Goal: Contribute content: Add original content to the website for others to see

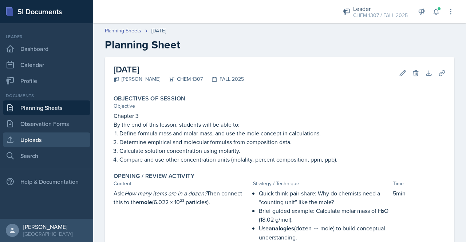
click at [36, 139] on link "Uploads" at bounding box center [46, 139] width 87 height 15
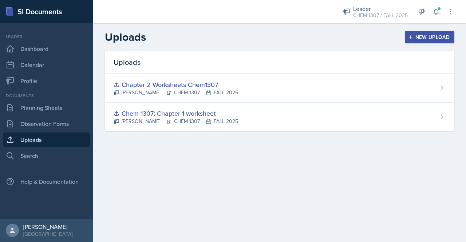
click at [434, 38] on div "New Upload" at bounding box center [429, 37] width 40 height 6
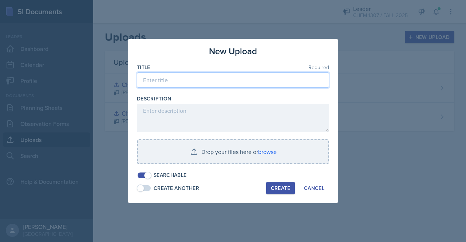
click at [275, 80] on input at bounding box center [233, 79] width 192 height 15
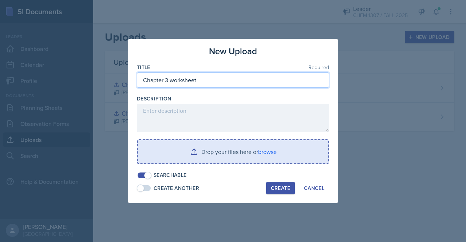
type input "Chapter 3 worksheet"
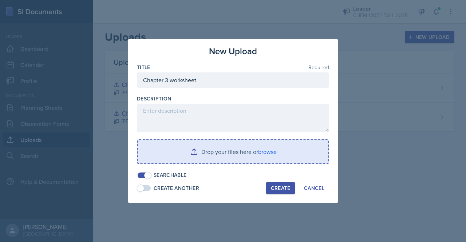
click at [200, 157] on input "file" at bounding box center [233, 151] width 191 height 23
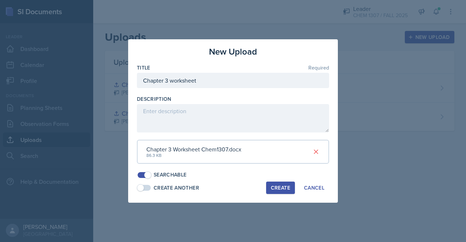
click at [279, 192] on button "Create" at bounding box center [280, 188] width 29 height 12
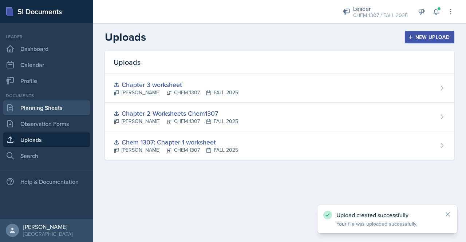
click at [36, 111] on link "Planning Sheets" at bounding box center [46, 107] width 87 height 15
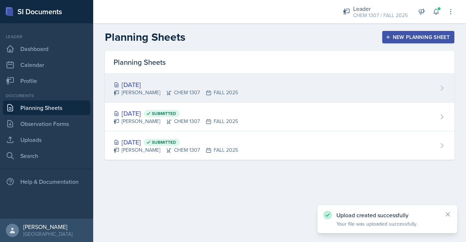
click at [232, 83] on div "[DATE]" at bounding box center [175, 85] width 124 height 10
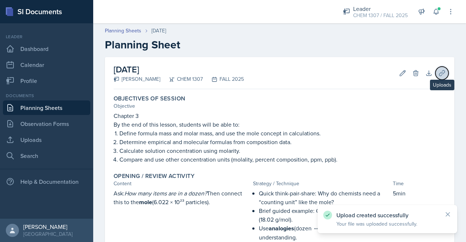
click at [438, 73] on icon at bounding box center [441, 72] width 7 height 7
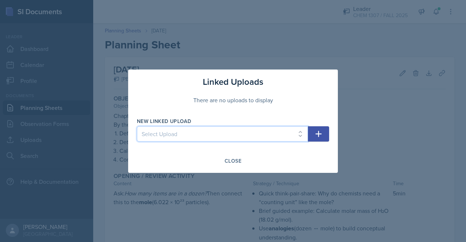
click at [277, 130] on select "Select Upload Chem 1307: Chapter 1 worksheet Chapter 2 Worksheets Chem1307 Chap…" at bounding box center [222, 133] width 171 height 15
select select "e20bffb4-2955-44f9-a1a0-dd99311e7bc7"
click at [137, 126] on select "Select Upload Chem 1307: Chapter 1 worksheet Chapter 2 Worksheets Chem1307 Chap…" at bounding box center [222, 133] width 171 height 15
click at [322, 132] on icon "button" at bounding box center [318, 133] width 9 height 9
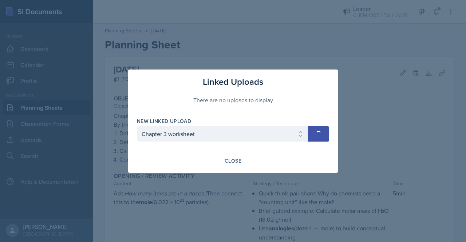
select select
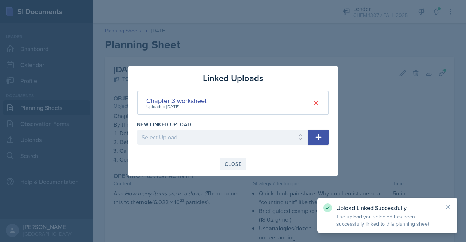
click at [237, 164] on div "Close" at bounding box center [232, 164] width 17 height 6
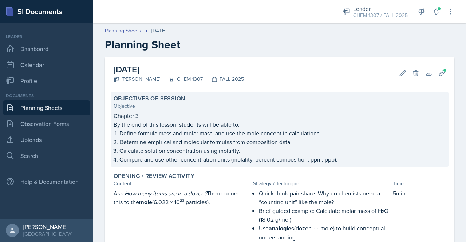
scroll to position [358, 0]
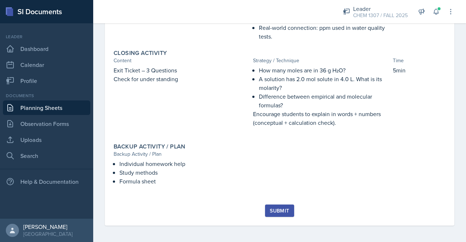
click at [290, 210] on button "Submit" at bounding box center [279, 210] width 29 height 12
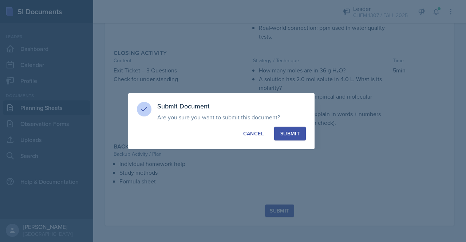
click at [282, 134] on div "Submit" at bounding box center [289, 133] width 19 height 7
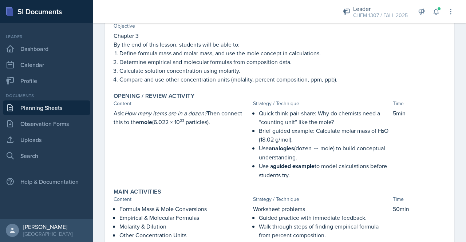
scroll to position [83, 0]
